Goal: Task Accomplishment & Management: Use online tool/utility

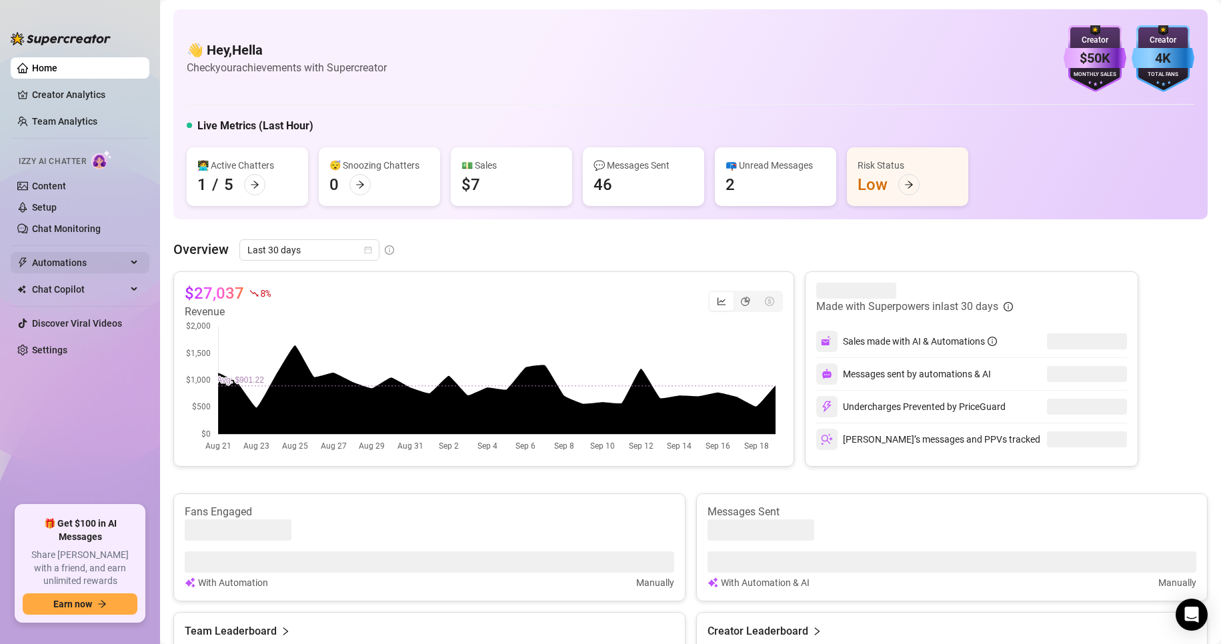
click at [68, 260] on span "Automations" at bounding box center [79, 262] width 95 height 21
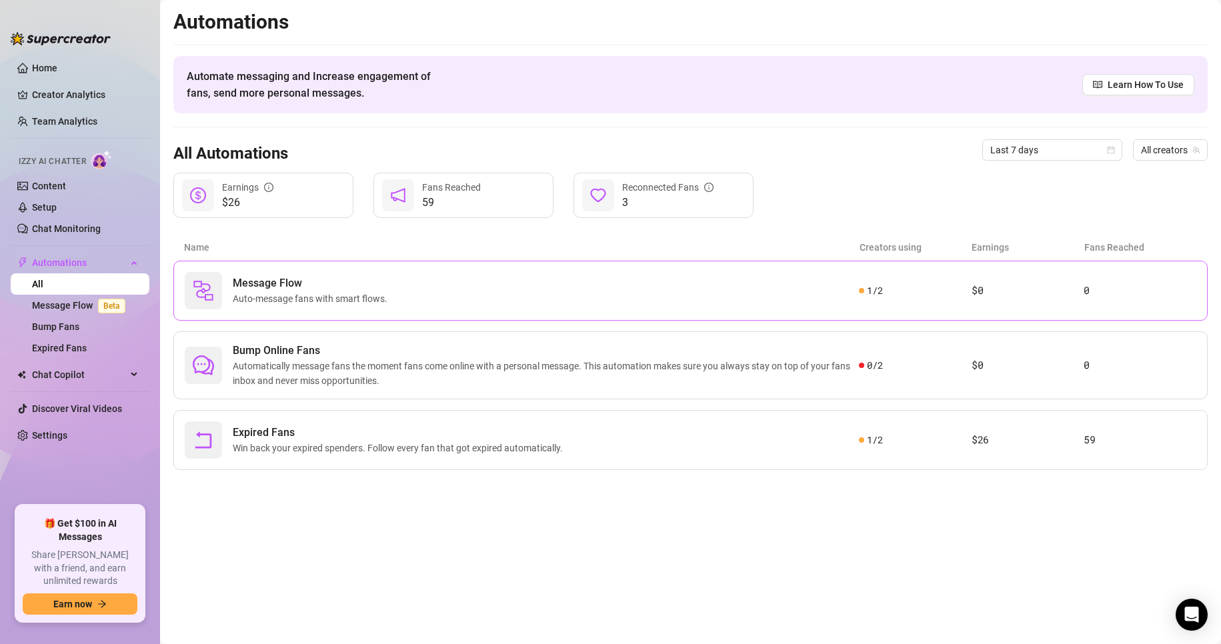
click at [598, 308] on div "Message Flow Auto-message fans with smart flows." at bounding box center [522, 290] width 674 height 37
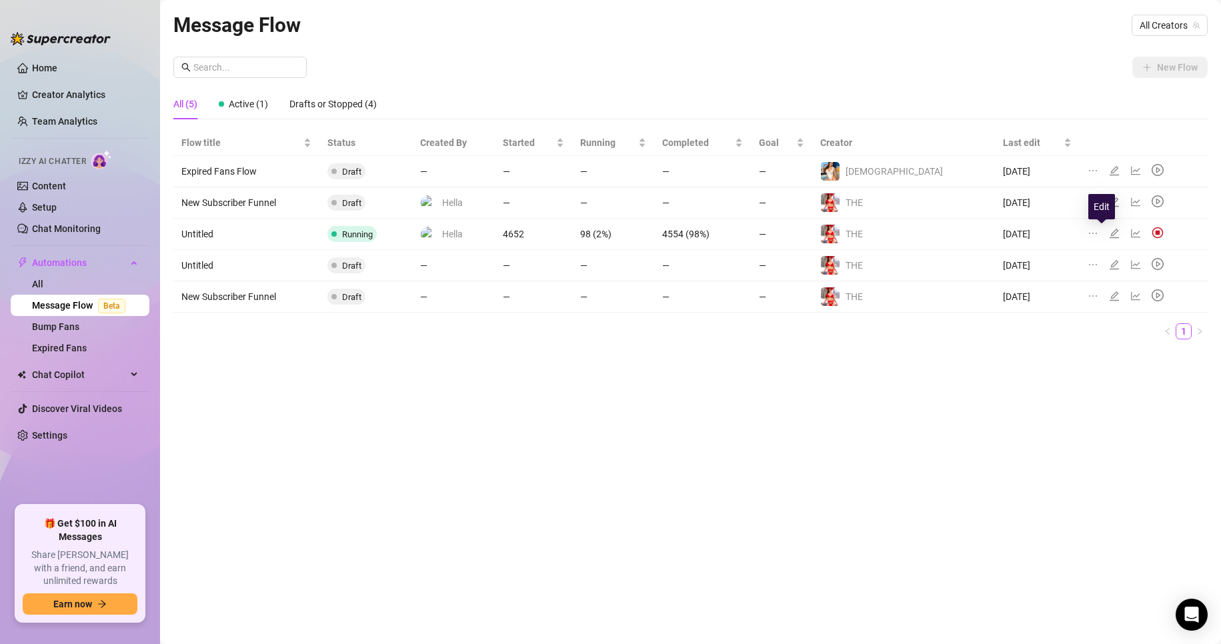
click at [1109, 236] on icon "edit" at bounding box center [1114, 233] width 11 height 11
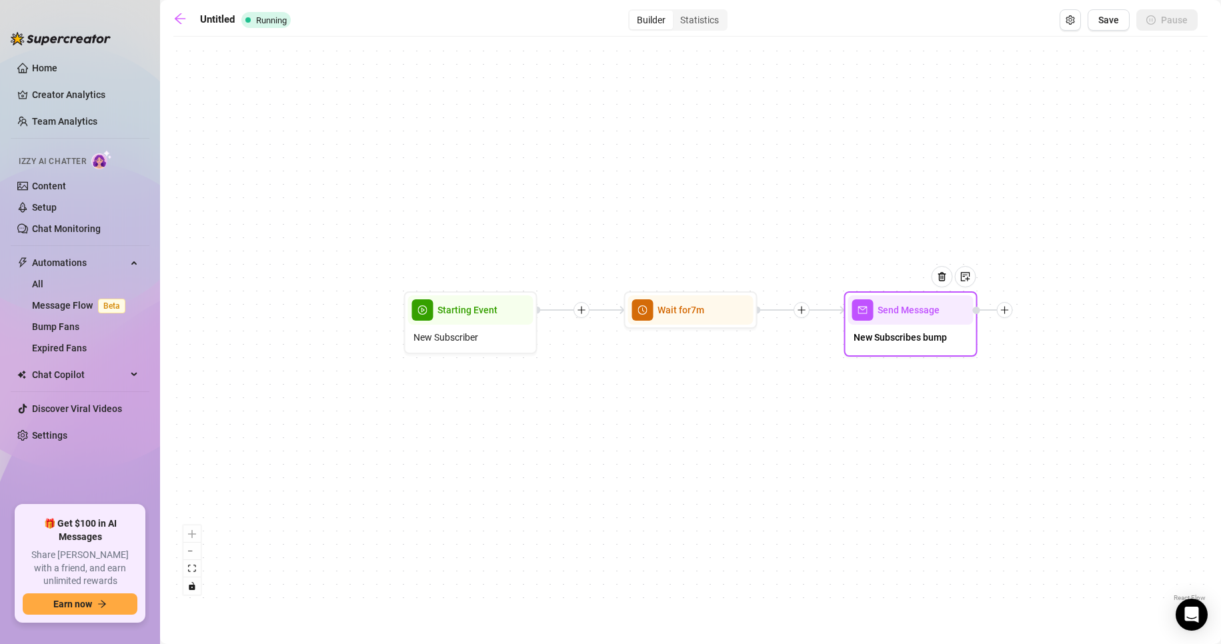
click at [937, 313] on div at bounding box center [947, 287] width 58 height 68
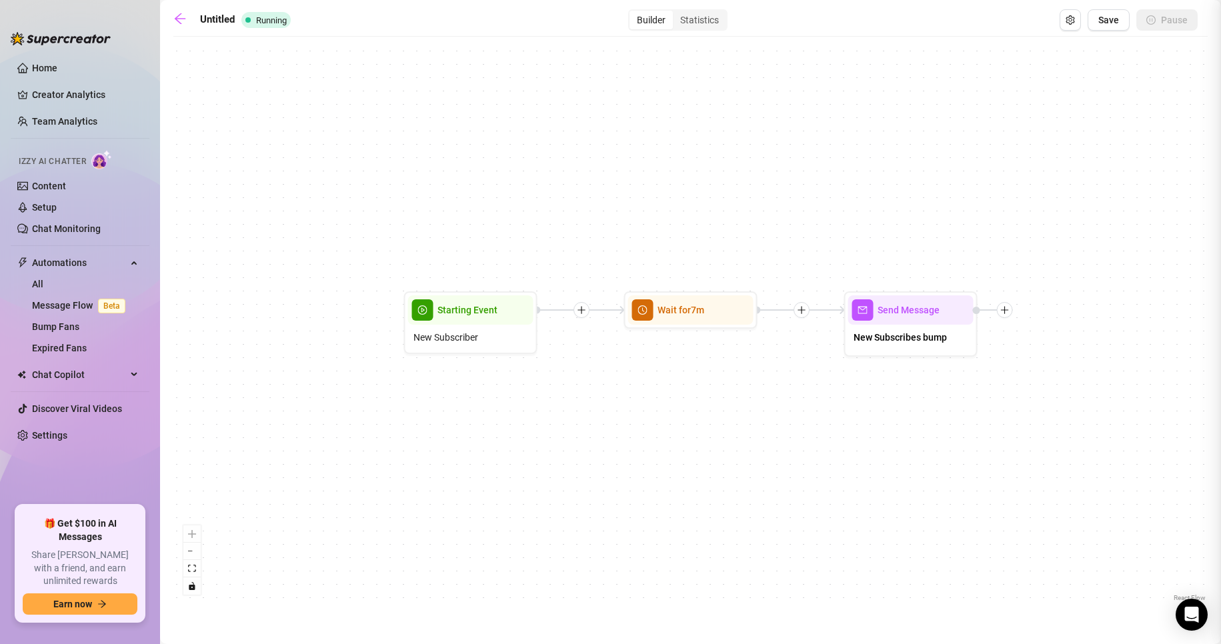
type textarea "If you’re into femdom, humiliation, or edging… you’re in the right place. But y…"
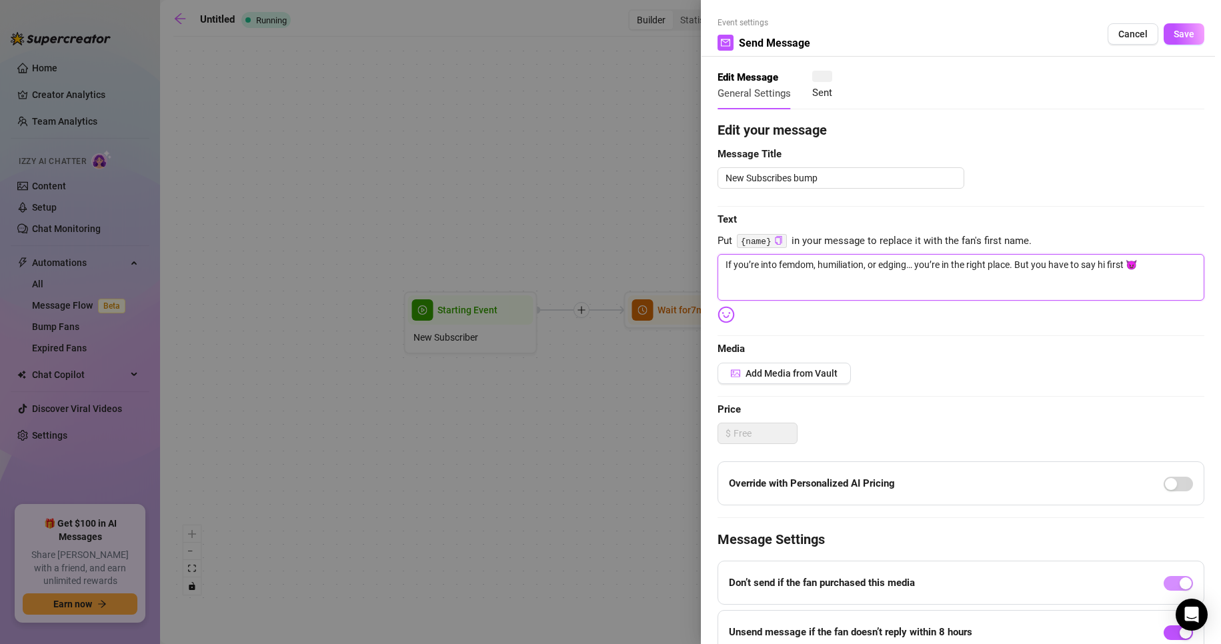
drag, startPoint x: 1139, startPoint y: 265, endPoint x: 683, endPoint y: 242, distance: 457.3
click at [686, 249] on div "Event settings Send Message Cancel Save Edit Message General Settings Sent Edit…" at bounding box center [610, 322] width 1221 height 644
type textarea "1"
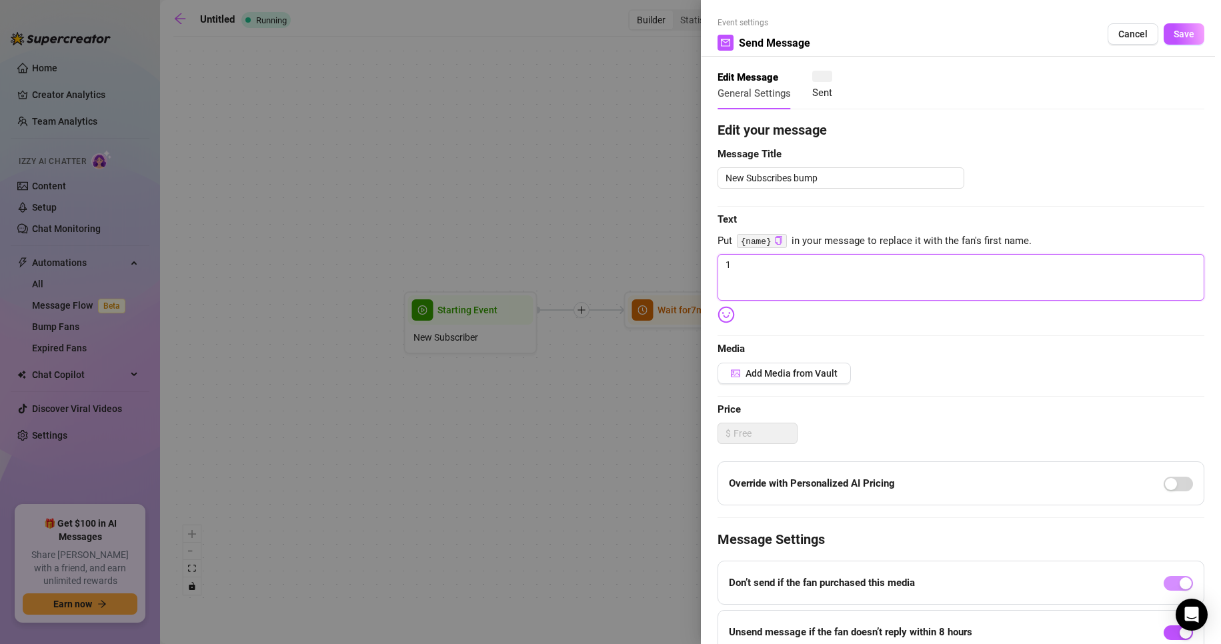
type textarea "1"
type textarea "1 o"
type textarea "1 or"
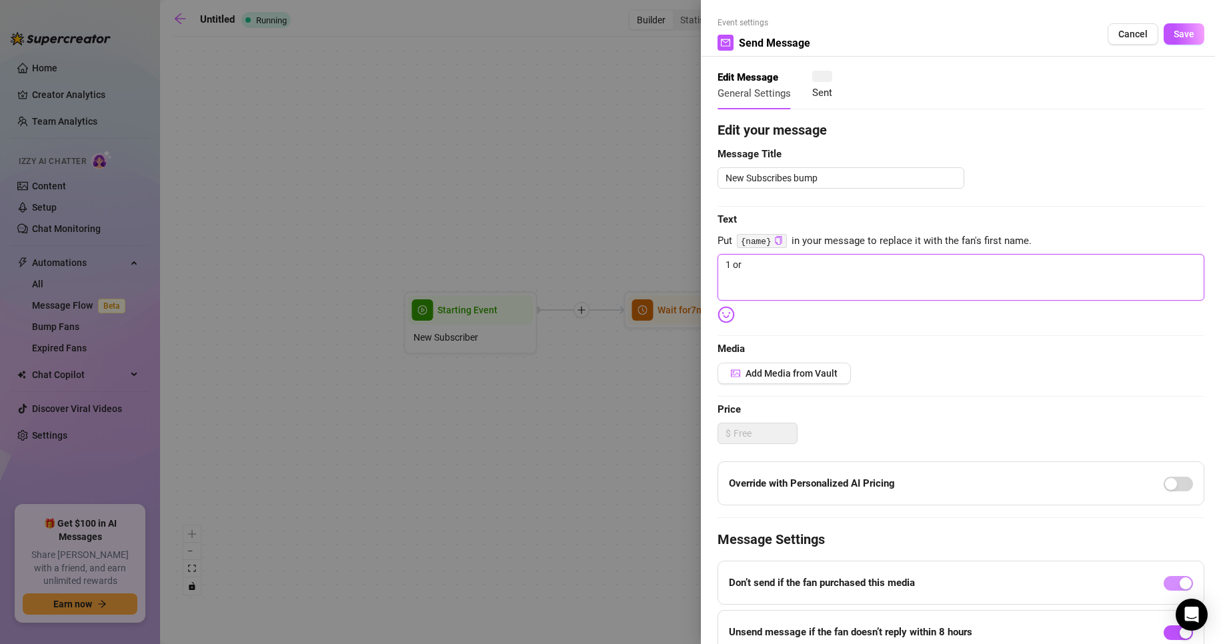
type textarea "1 or"
type textarea "1 or 2"
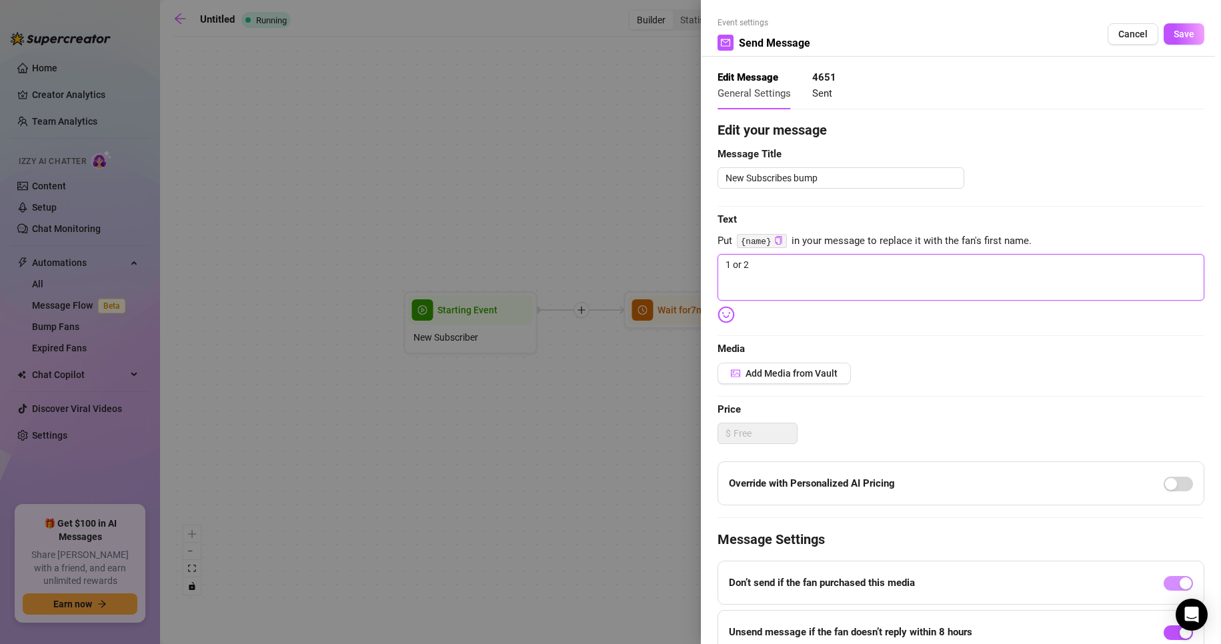
type textarea "1 or 2"
type textarea "1 or 2 a"
type textarea "1 or 2 an"
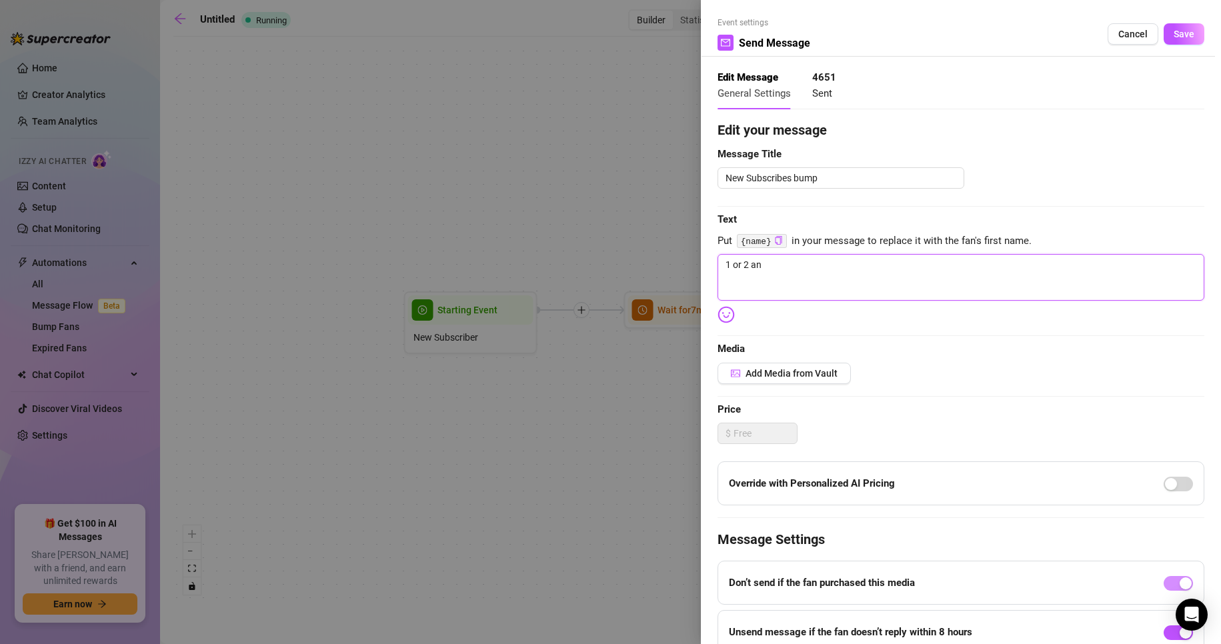
type textarea "1 or 2 and"
type textarea "1 or 2 and w"
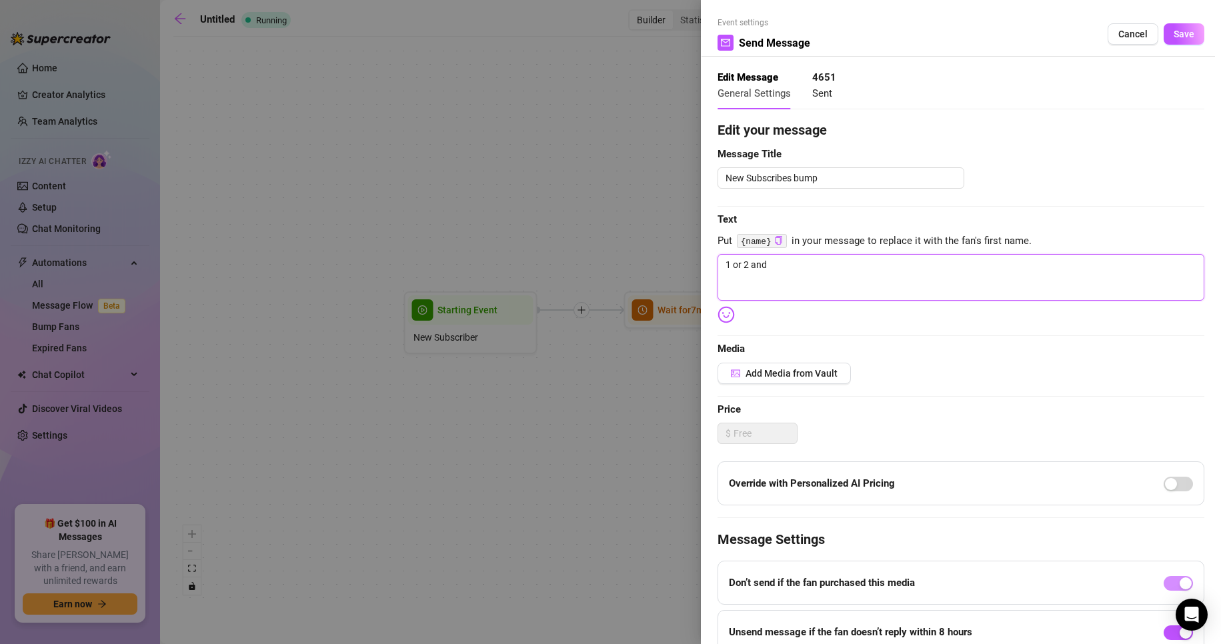
type textarea "1 or 2 and w"
type textarea "1 or 2 and wh"
type textarea "1 or 2 and why"
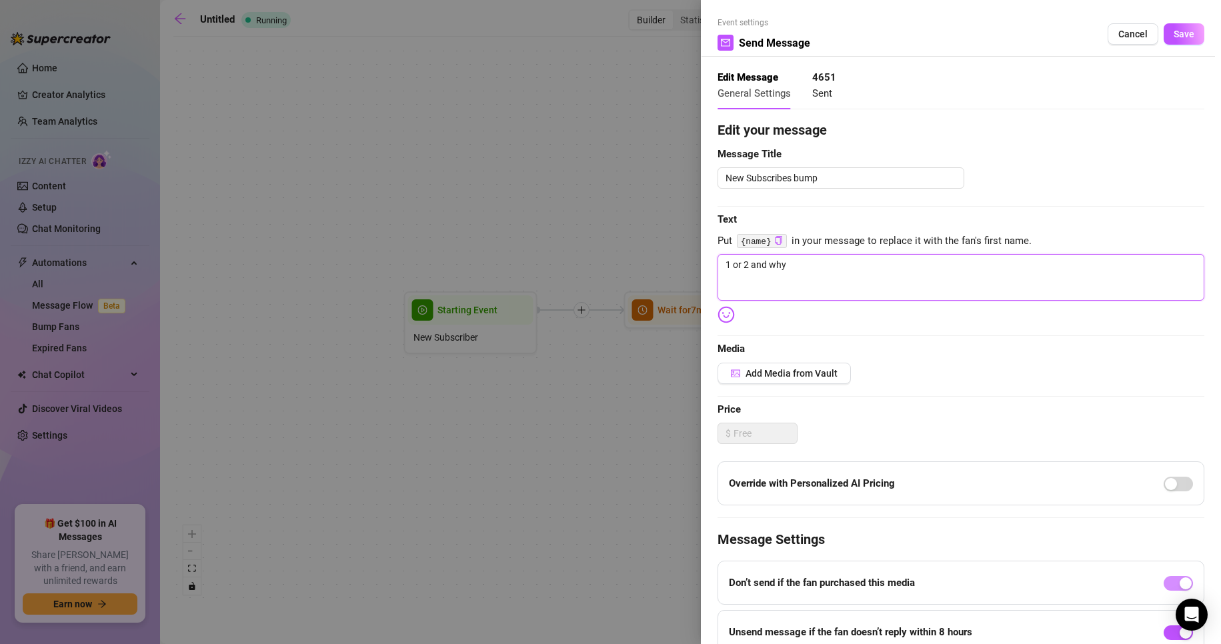
type textarea "1 or 2 and why?"
click at [813, 357] on span "Media" at bounding box center [960, 349] width 487 height 16
click at [811, 367] on button "Add Media from Vault" at bounding box center [783, 373] width 133 height 21
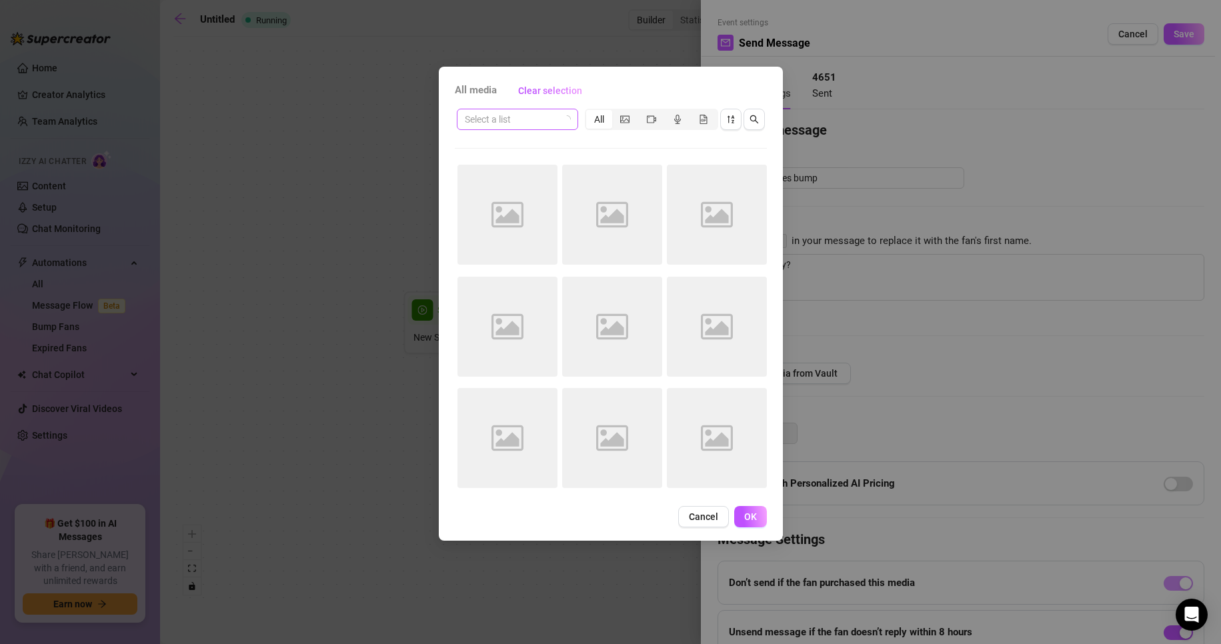
click at [569, 120] on icon "loading" at bounding box center [566, 119] width 11 height 11
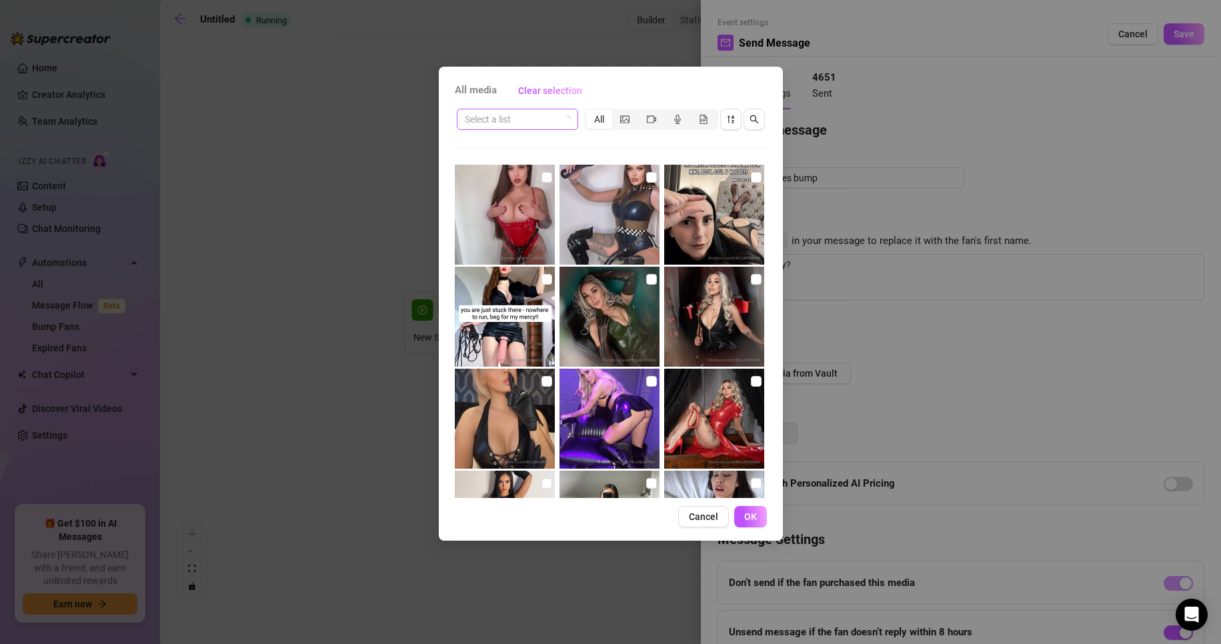
click at [567, 123] on icon "loading" at bounding box center [566, 119] width 9 height 9
click at [564, 122] on span at bounding box center [517, 119] width 105 height 20
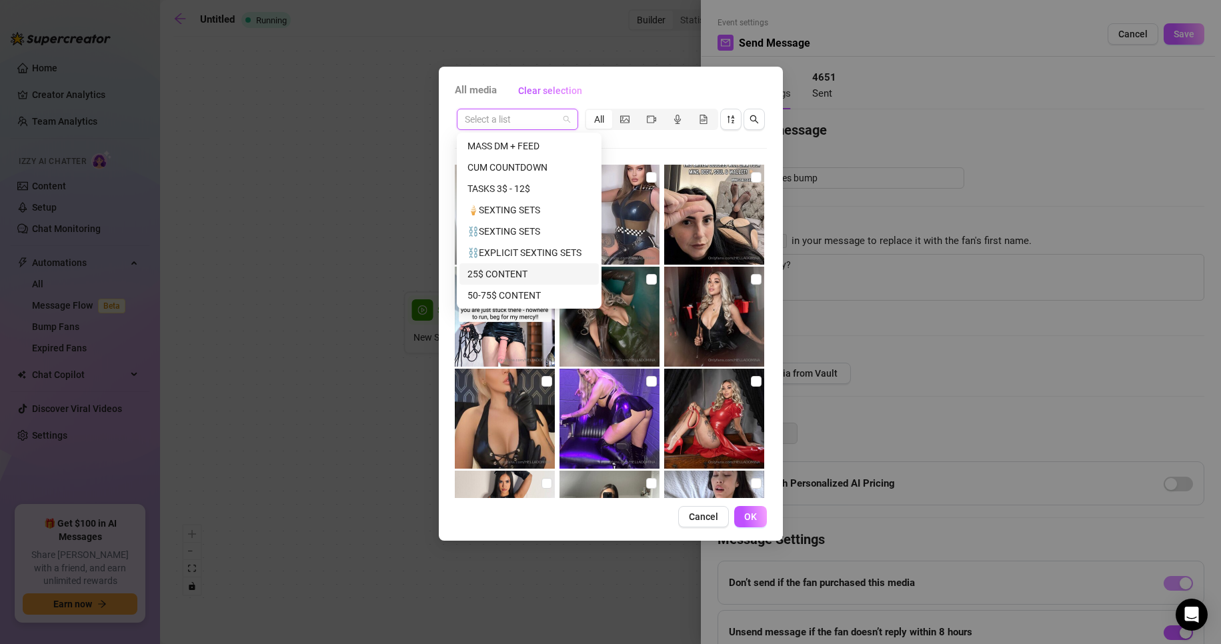
click at [529, 267] on div "25$ CONTENT" at bounding box center [528, 274] width 123 height 15
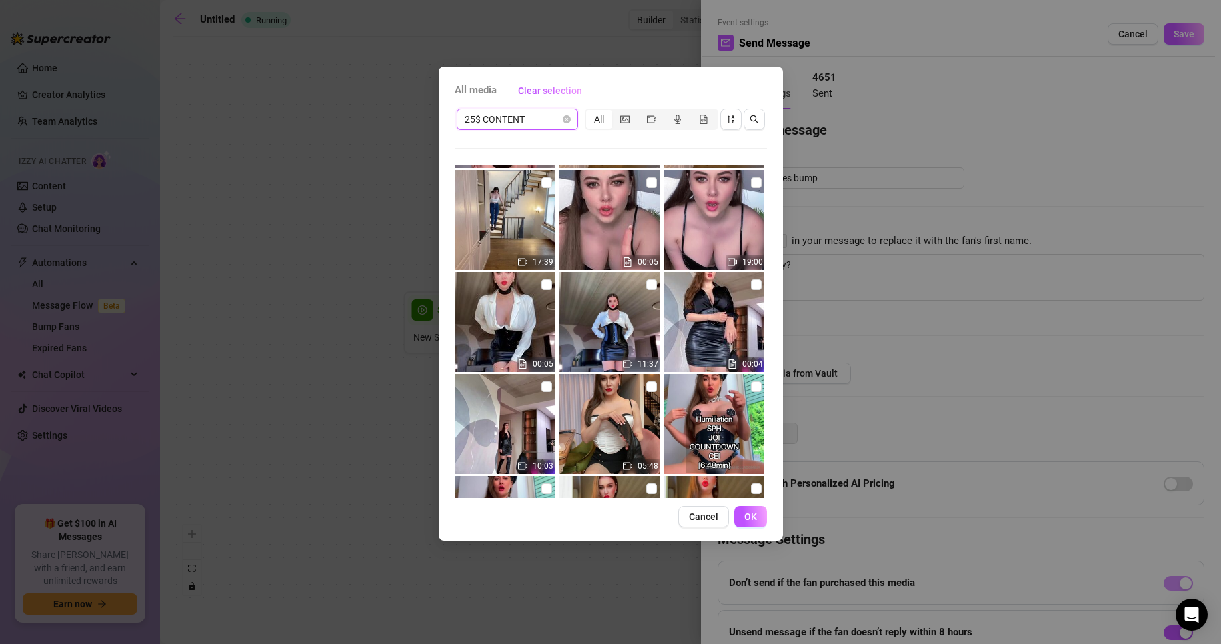
scroll to position [200, 0]
click at [545, 282] on input "checkbox" at bounding box center [546, 283] width 11 height 11
checkbox input "true"
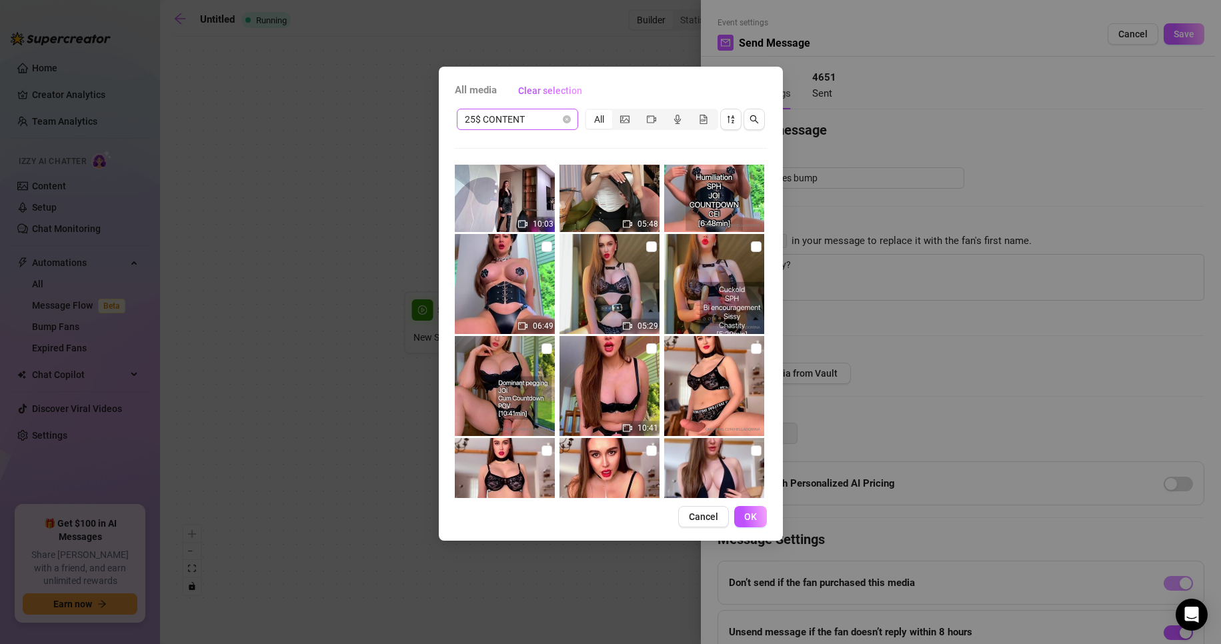
scroll to position [436, 0]
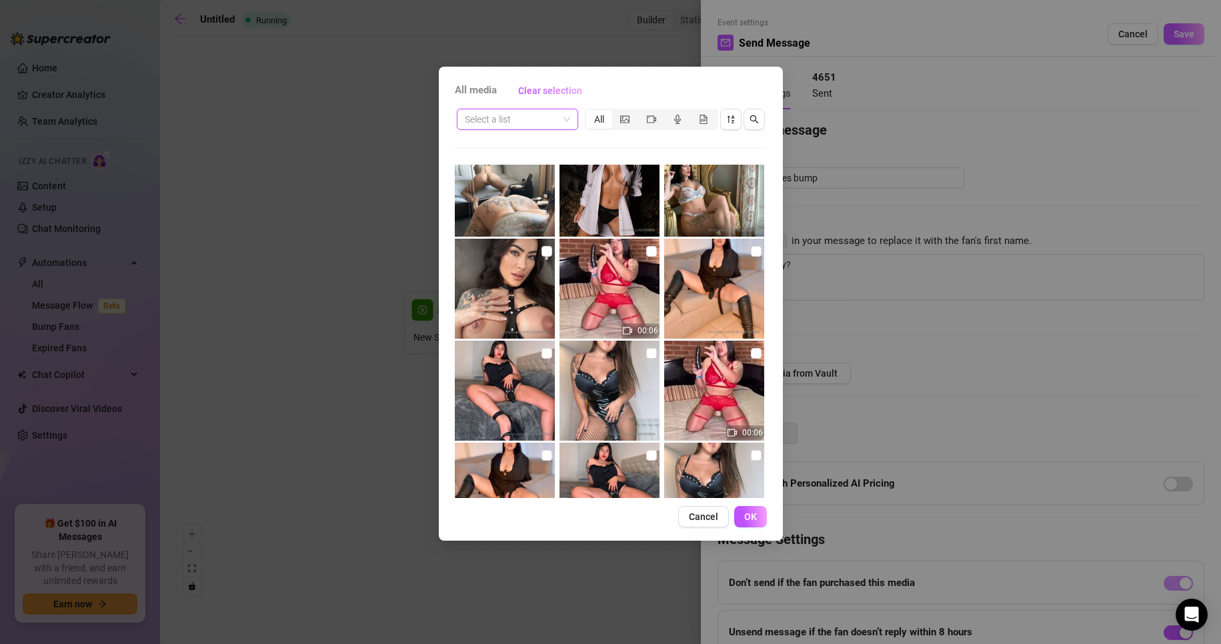
click at [564, 117] on span at bounding box center [517, 119] width 105 height 20
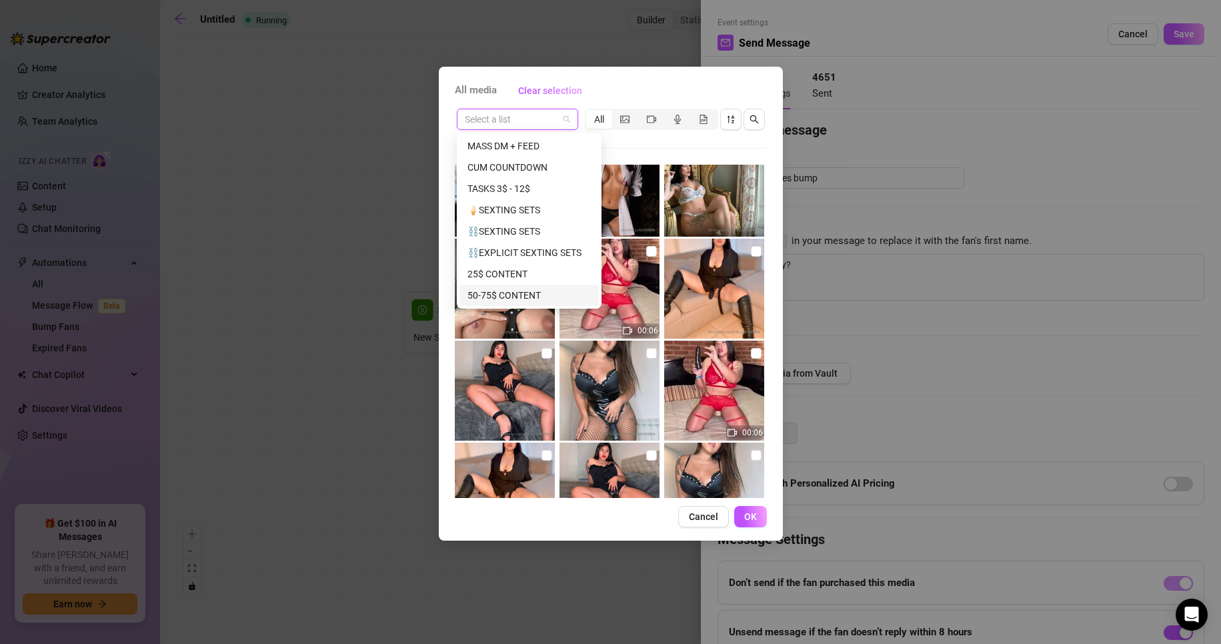
click at [532, 290] on div "50-75$ CONTENT" at bounding box center [528, 295] width 123 height 15
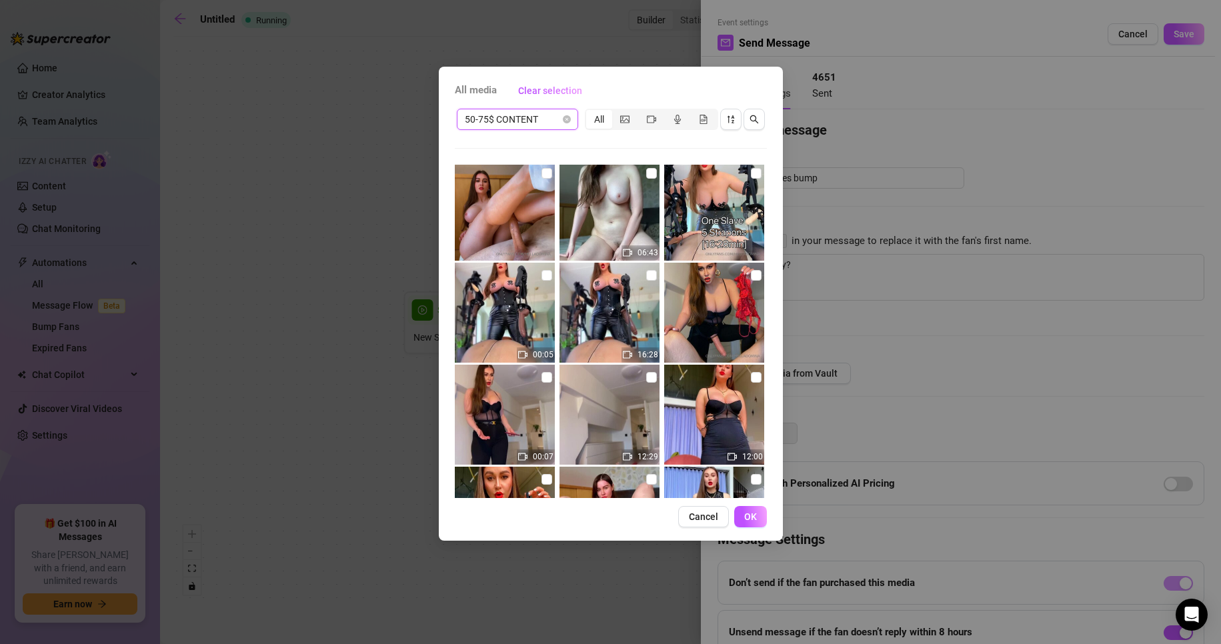
scroll to position [2119, 0]
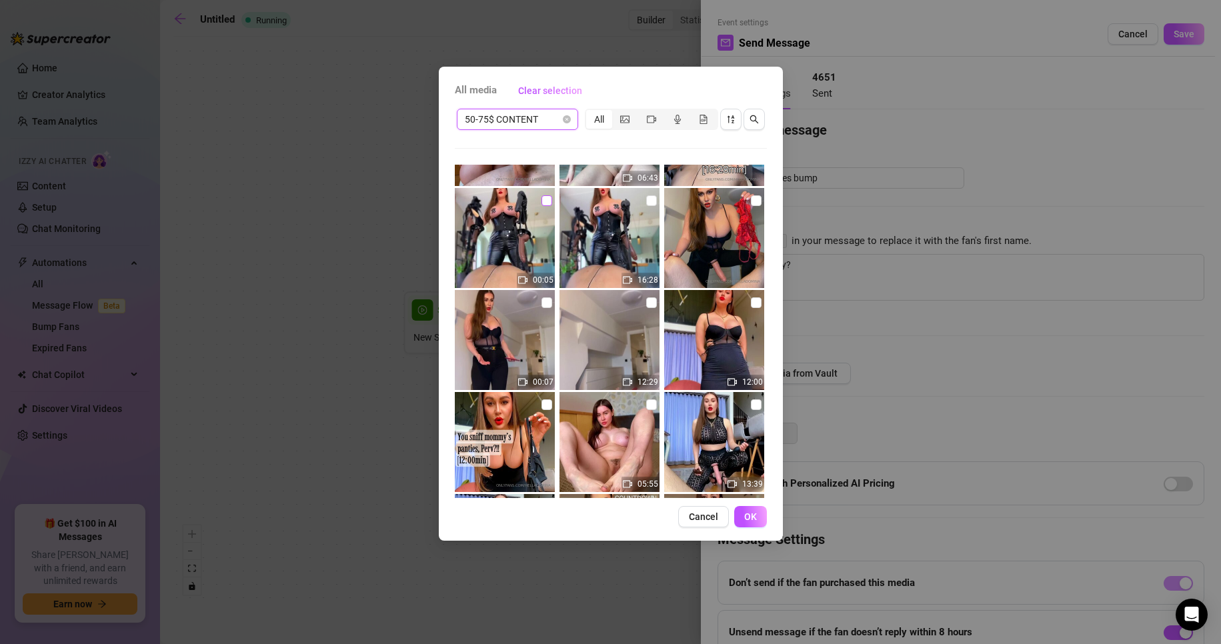
click at [544, 202] on input "checkbox" at bounding box center [546, 200] width 11 height 11
checkbox input "true"
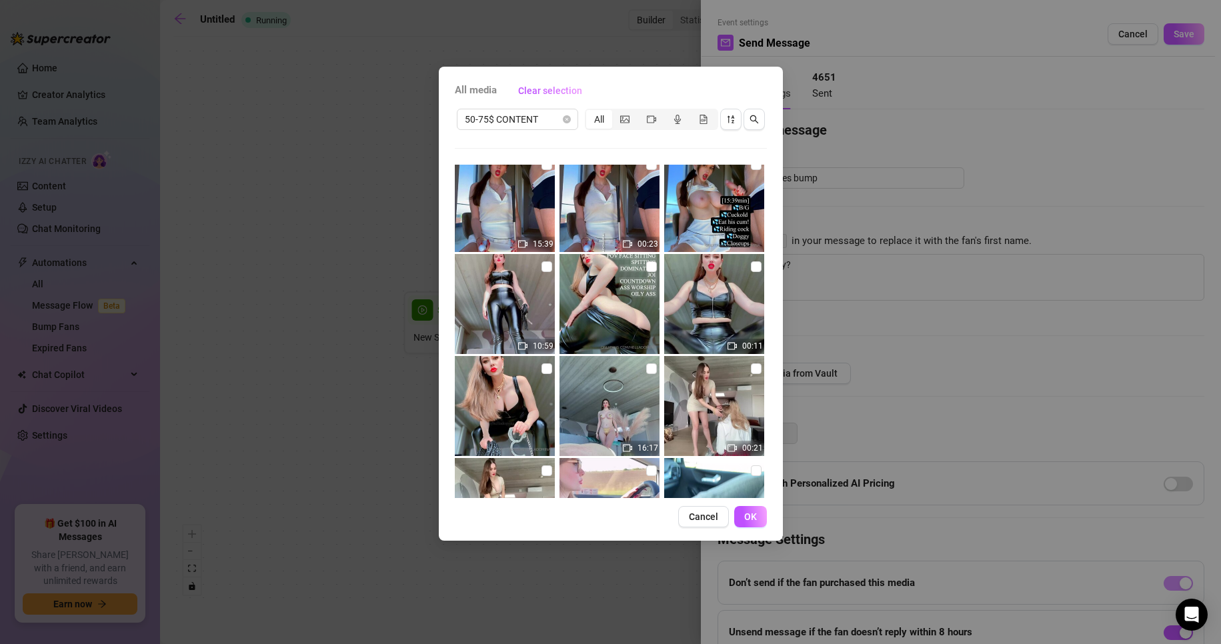
scroll to position [4218, 0]
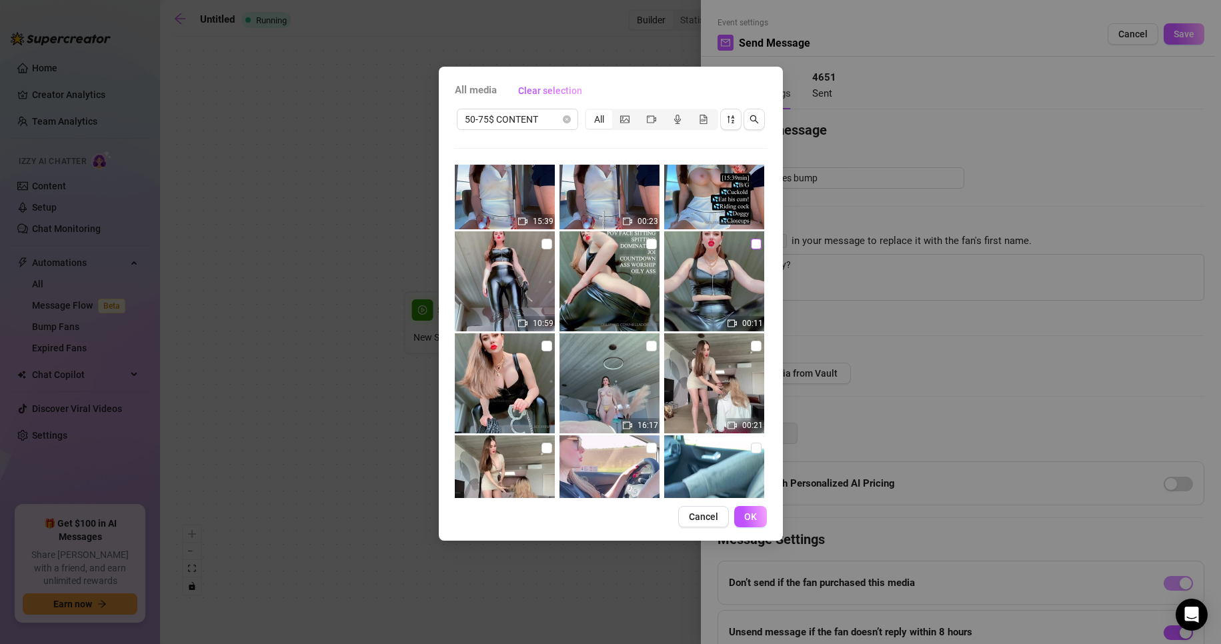
click at [751, 245] on input "checkbox" at bounding box center [756, 244] width 11 height 11
checkbox input "true"
click at [751, 519] on span "OK" at bounding box center [750, 516] width 13 height 11
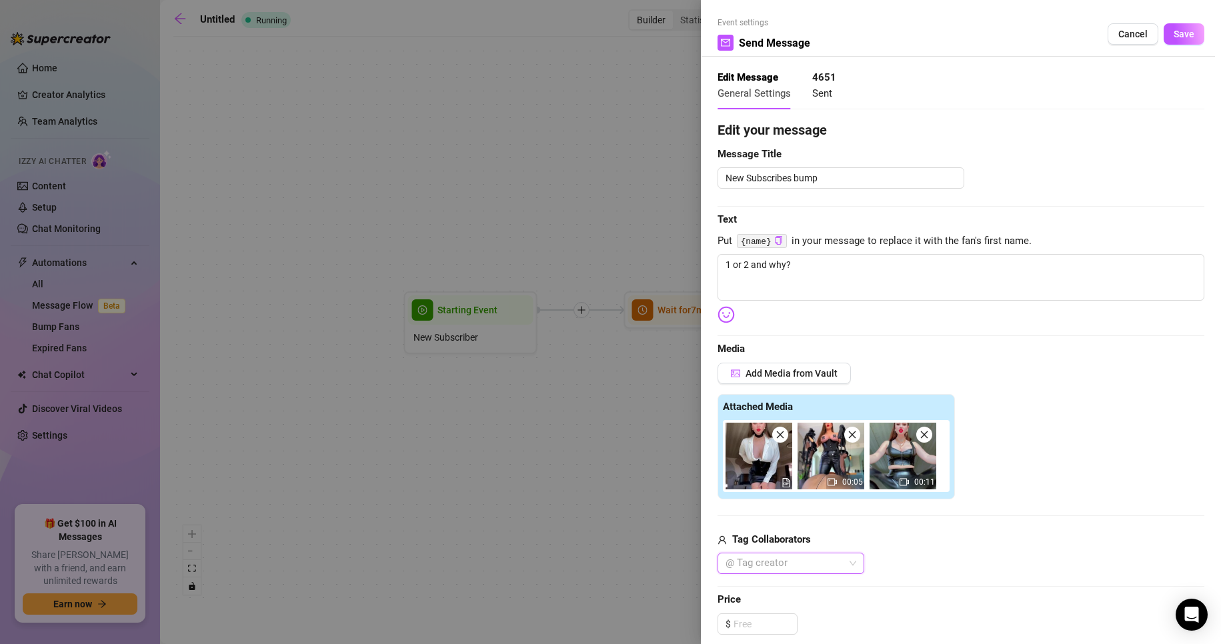
click at [779, 436] on icon "close" at bounding box center [780, 434] width 7 height 7
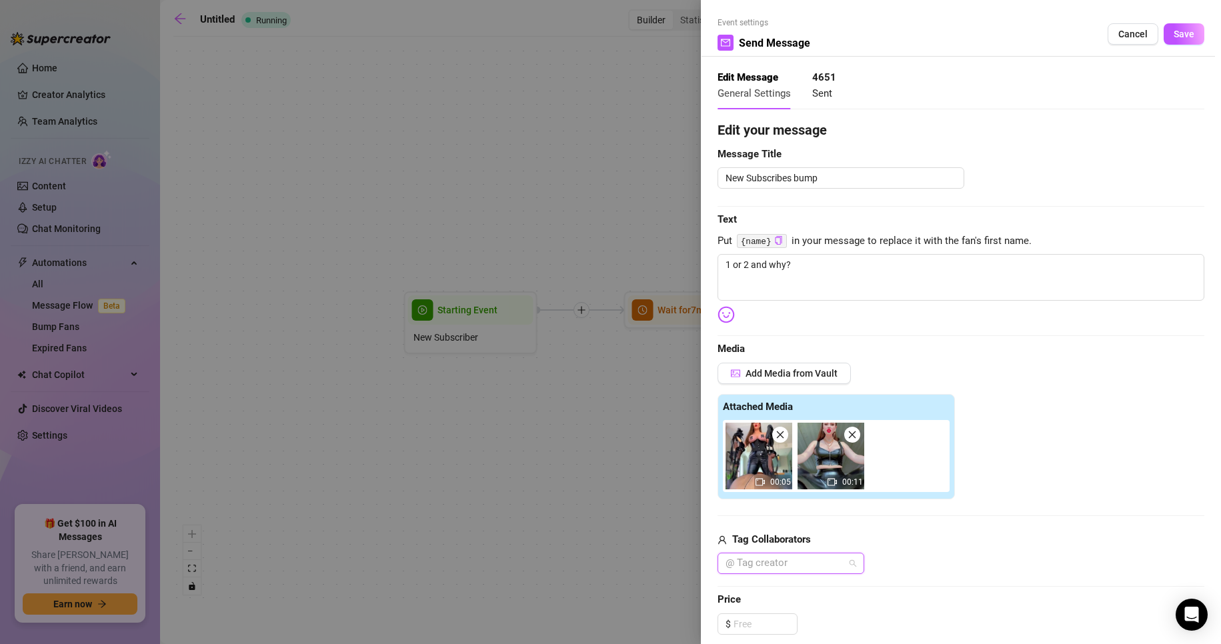
click at [854, 560] on div "@ Tag creator" at bounding box center [790, 563] width 147 height 21
type input "beng"
click at [731, 560] on input "beng" at bounding box center [737, 563] width 25 height 16
click at [723, 562] on div "beng" at bounding box center [735, 563] width 30 height 16
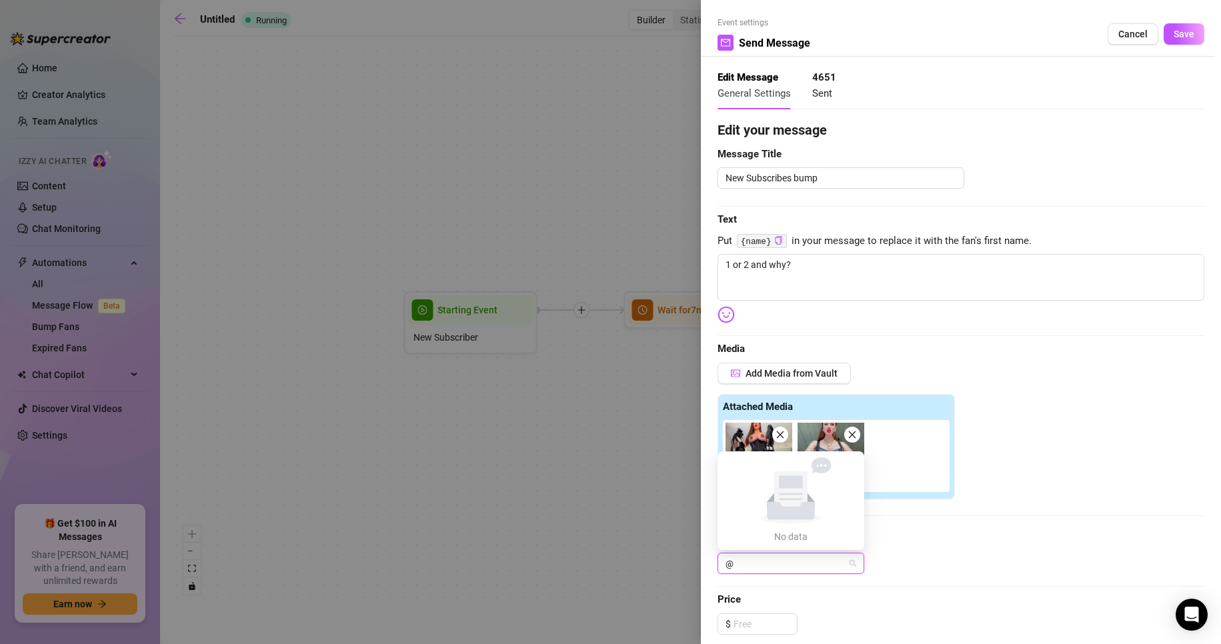
type input "@B"
click at [939, 567] on div "@ Tag creator" at bounding box center [960, 563] width 487 height 21
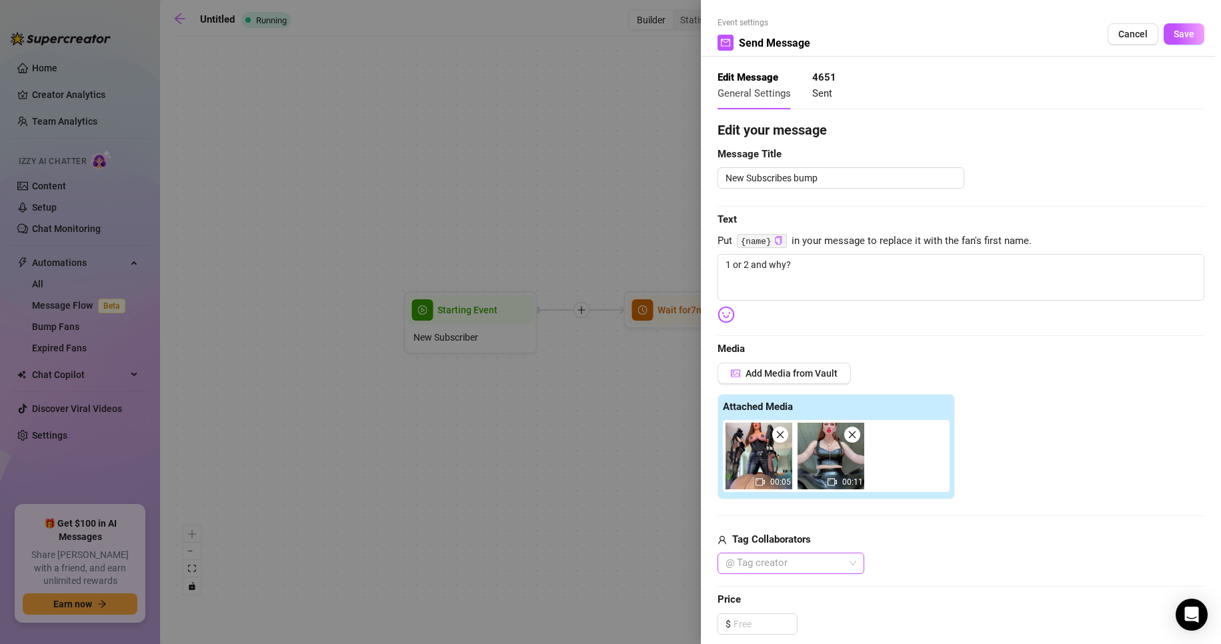
click at [817, 557] on div at bounding box center [783, 563] width 127 height 19
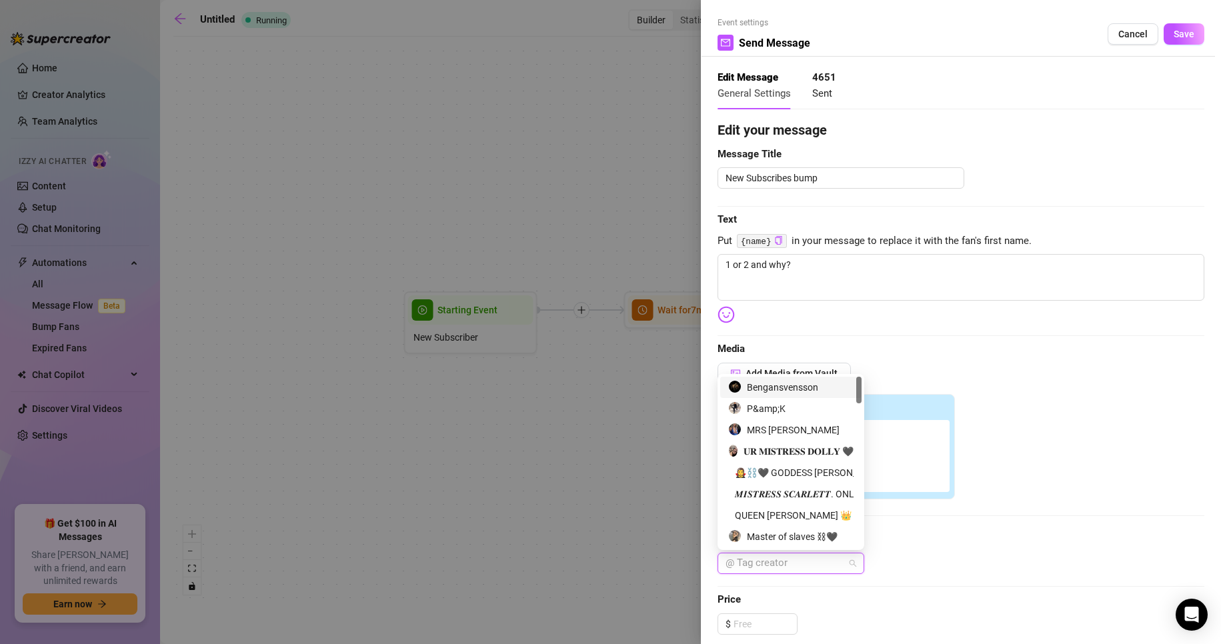
click at [783, 386] on div "Bengansvensson" at bounding box center [790, 387] width 125 height 15
click at [931, 555] on div "Bengansvensson" at bounding box center [960, 563] width 487 height 21
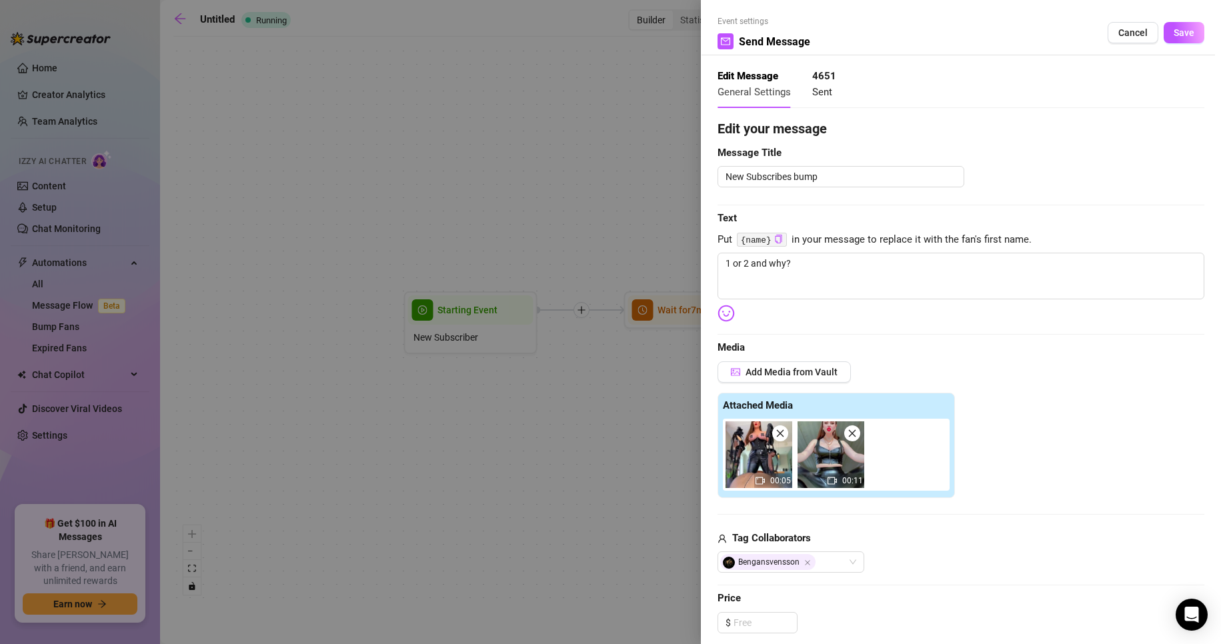
scroll to position [0, 0]
click at [1175, 39] on span "Save" at bounding box center [1183, 34] width 21 height 11
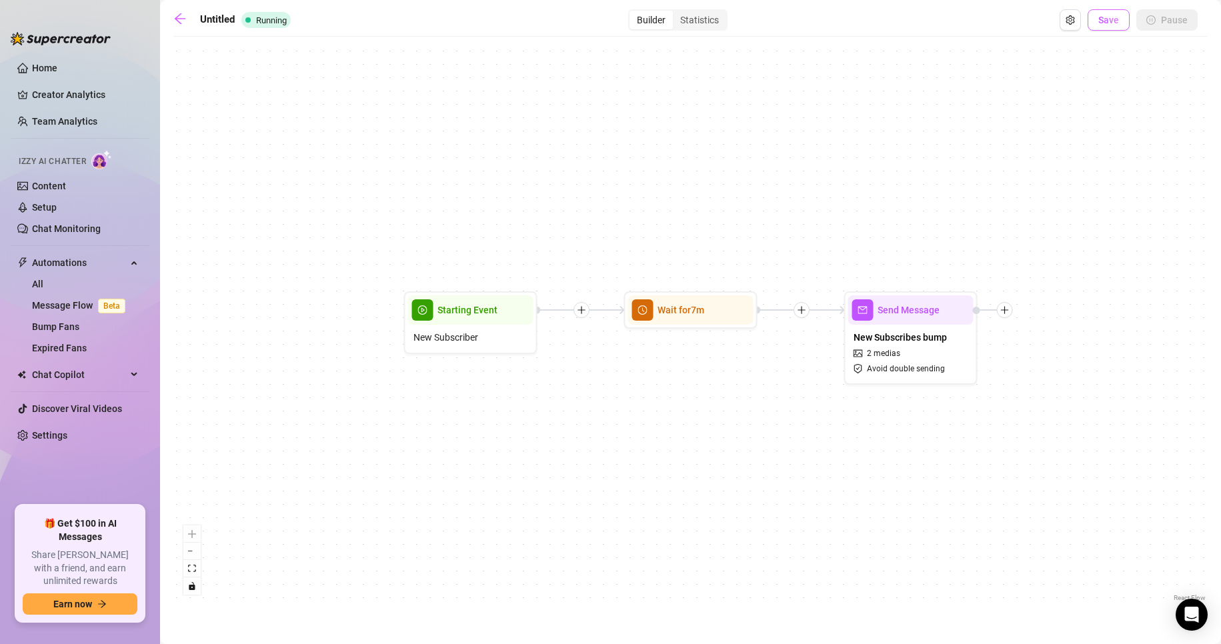
click at [1114, 24] on span "Save" at bounding box center [1108, 20] width 21 height 11
